Goal: Transaction & Acquisition: Book appointment/travel/reservation

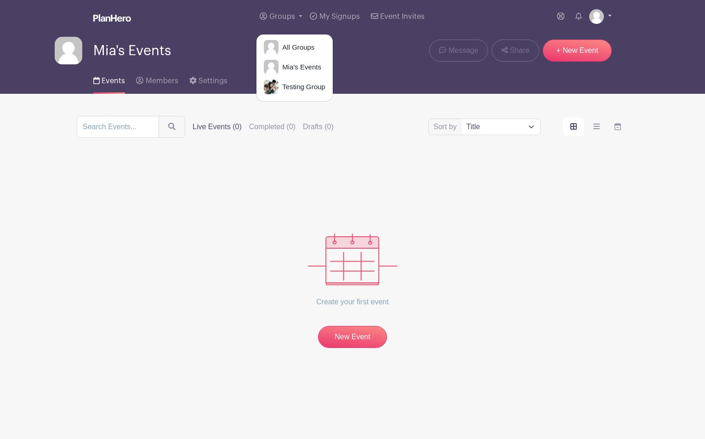
click at [593, 17] on img at bounding box center [596, 16] width 15 height 15
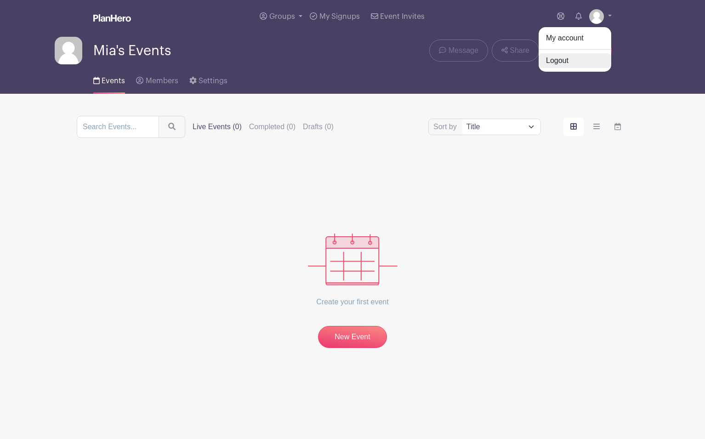
click at [579, 63] on link "Logout" at bounding box center [575, 60] width 73 height 15
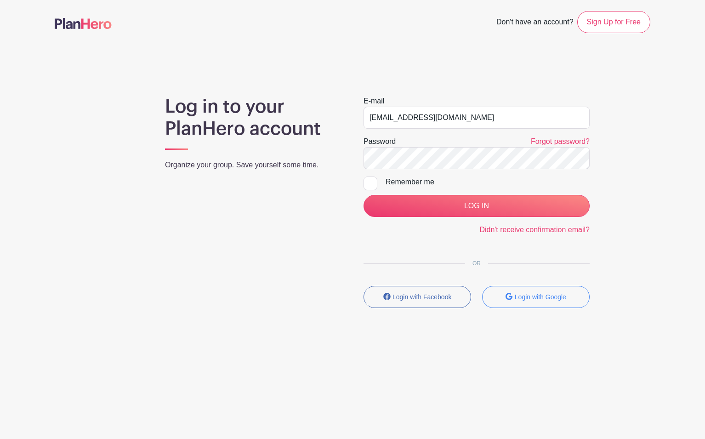
drag, startPoint x: 472, startPoint y: 117, endPoint x: 332, endPoint y: 117, distance: 140.6
click at [332, 117] on div "Log in to your PlanHero account Organize your group. Save yourself some time. E…" at bounding box center [353, 206] width 596 height 220
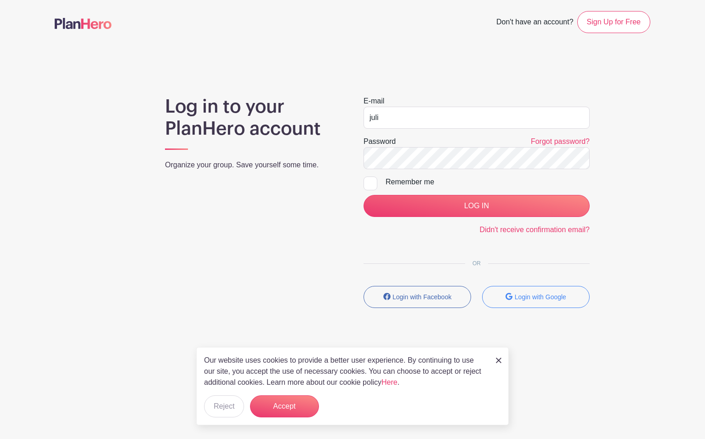
type input "[PERSON_NAME][EMAIL_ADDRESS][DOMAIN_NAME]"
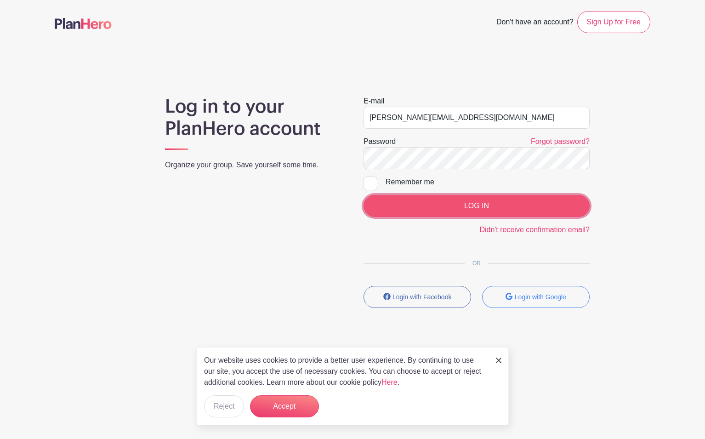
click at [453, 210] on input "LOG IN" at bounding box center [476, 206] width 226 height 22
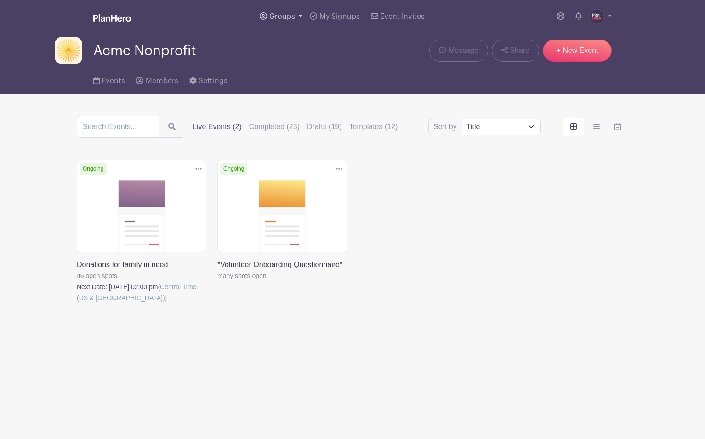
click at [277, 15] on span "Groups" at bounding box center [282, 16] width 26 height 7
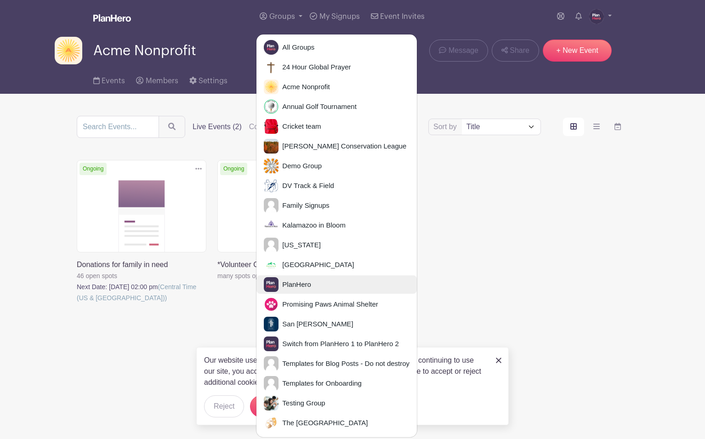
click at [314, 285] on link "PlanHero" at bounding box center [336, 284] width 160 height 18
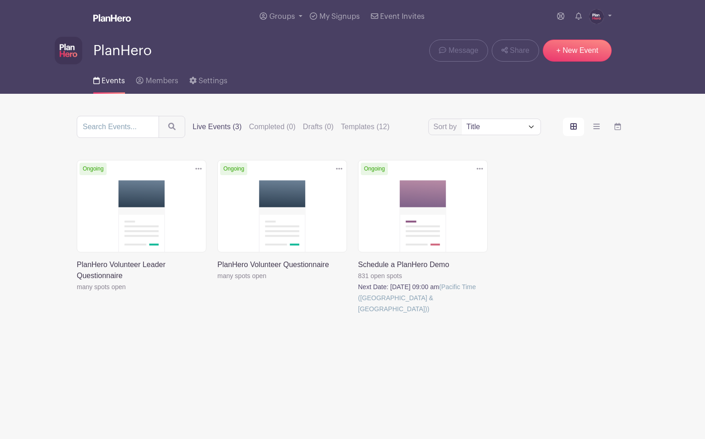
click at [358, 314] on link at bounding box center [358, 314] width 0 height 0
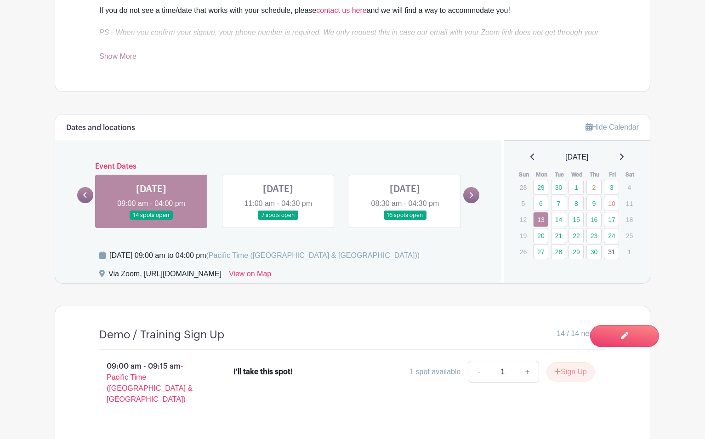
scroll to position [569, 0]
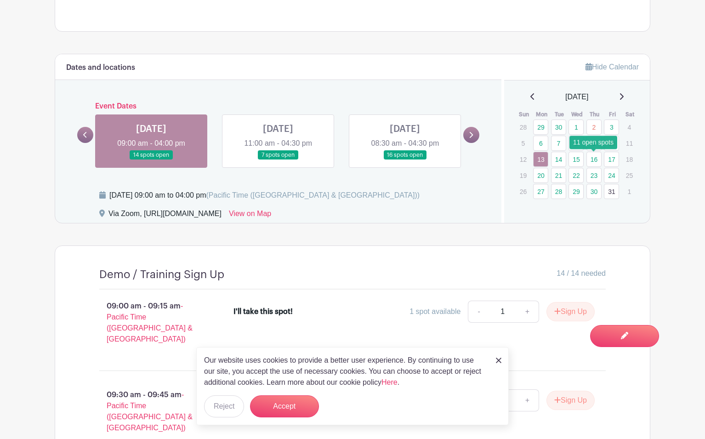
click at [593, 157] on link "16" at bounding box center [593, 159] width 15 height 15
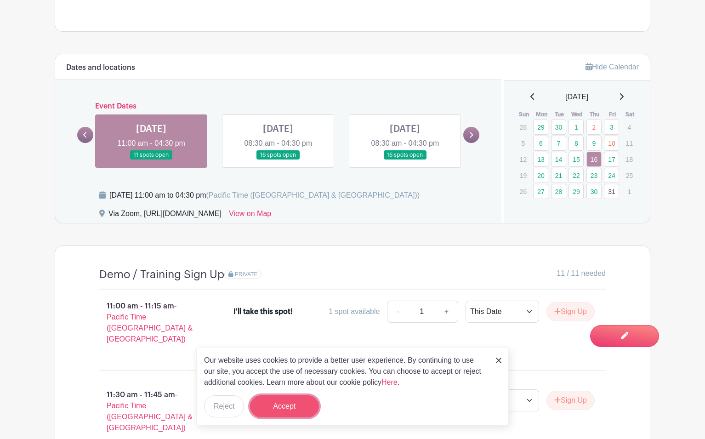
click at [292, 402] on button "Accept" at bounding box center [284, 406] width 69 height 22
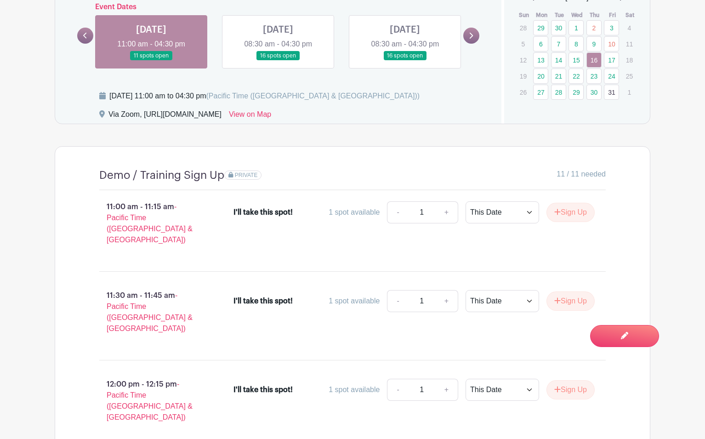
scroll to position [670, 0]
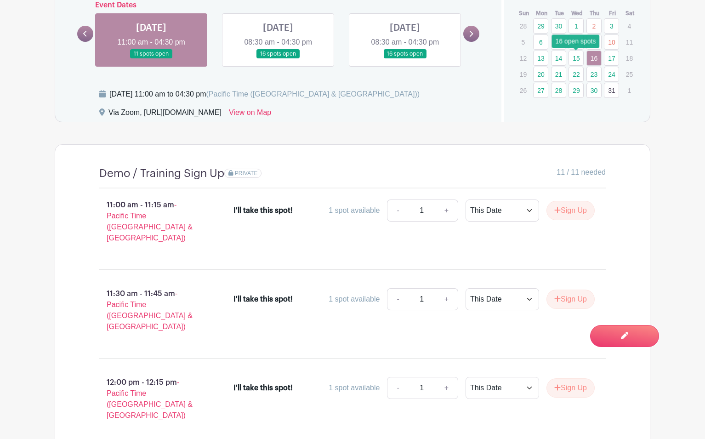
click at [575, 59] on link "15" at bounding box center [575, 58] width 15 height 15
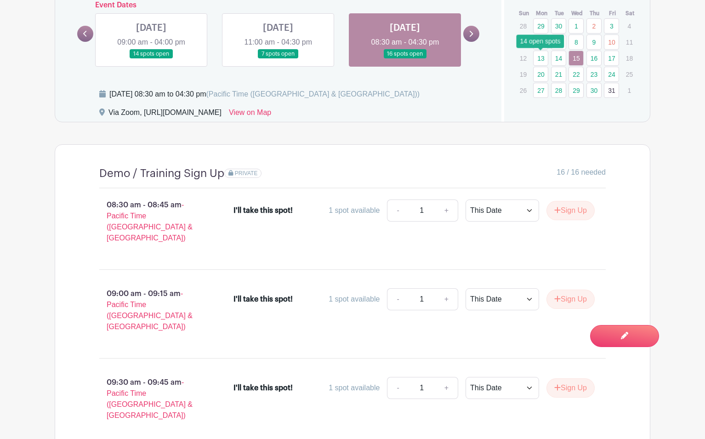
click at [544, 59] on link "13" at bounding box center [540, 58] width 15 height 15
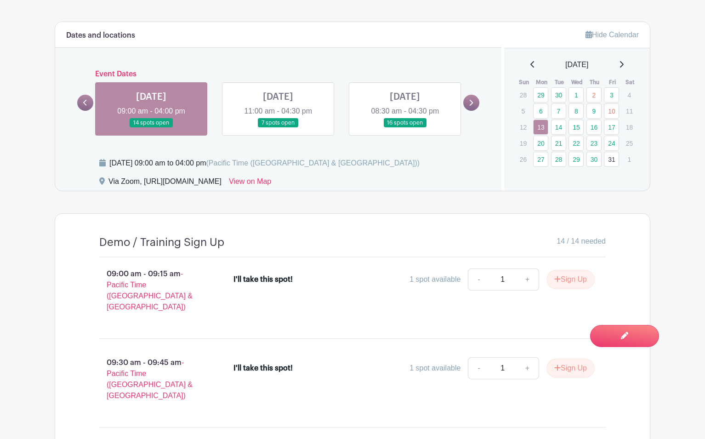
scroll to position [590, 0]
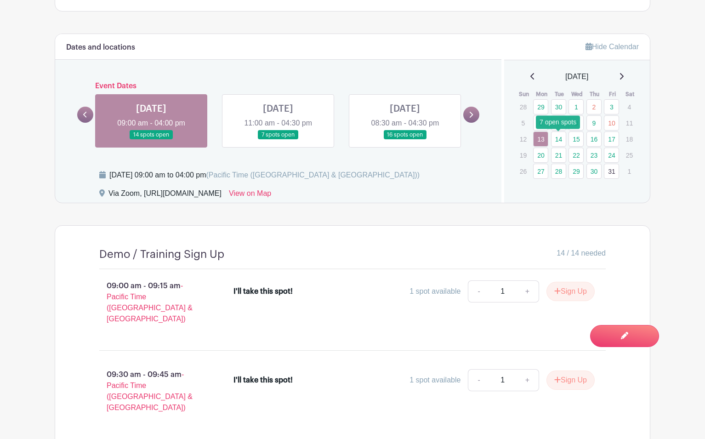
click at [559, 140] on link "14" at bounding box center [558, 138] width 15 height 15
